Goal: Navigation & Orientation: Go to known website

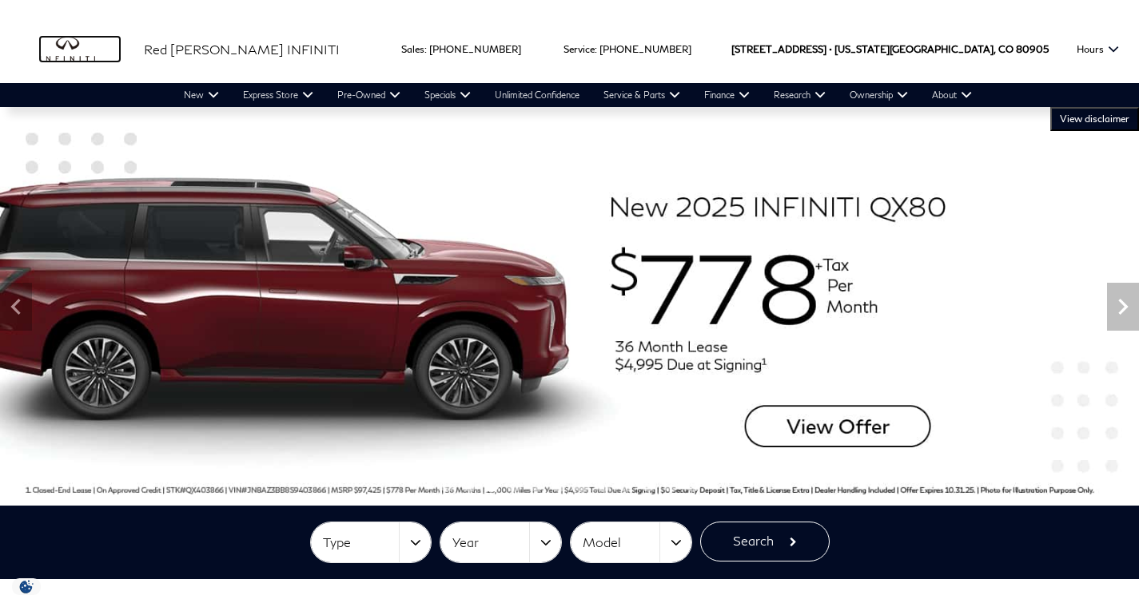
click at [82, 42] on img "infiniti" at bounding box center [80, 50] width 80 height 26
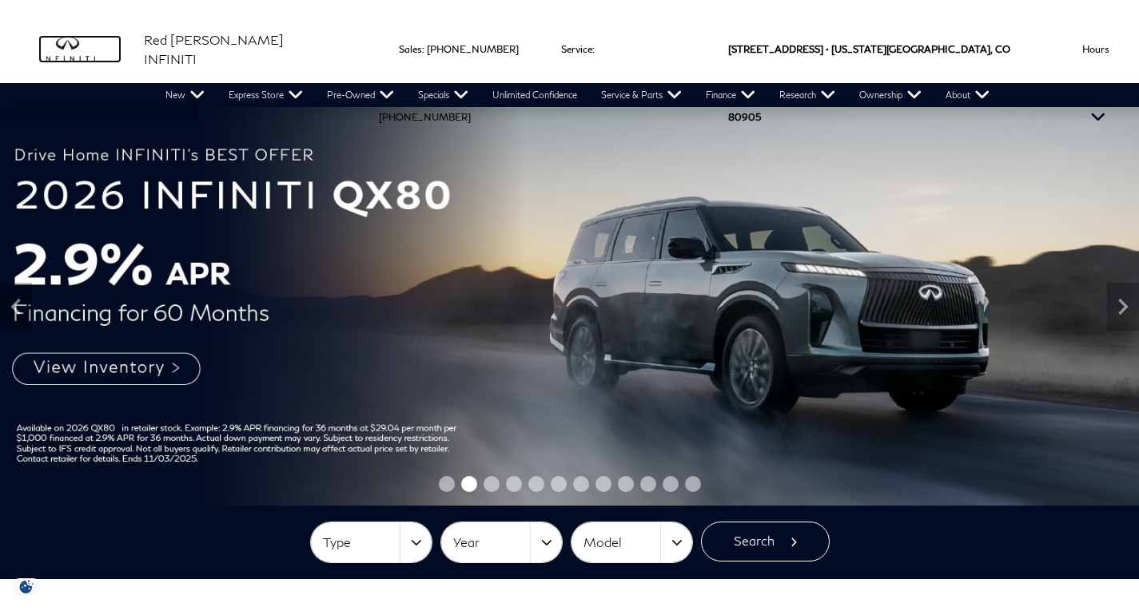
click at [54, 46] on img "infiniti" at bounding box center [80, 50] width 80 height 26
drag, startPoint x: 54, startPoint y: 46, endPoint x: 139, endPoint y: 32, distance: 86.7
click at [62, 46] on img "infiniti" at bounding box center [80, 50] width 80 height 26
